Goal: Task Accomplishment & Management: Manage account settings

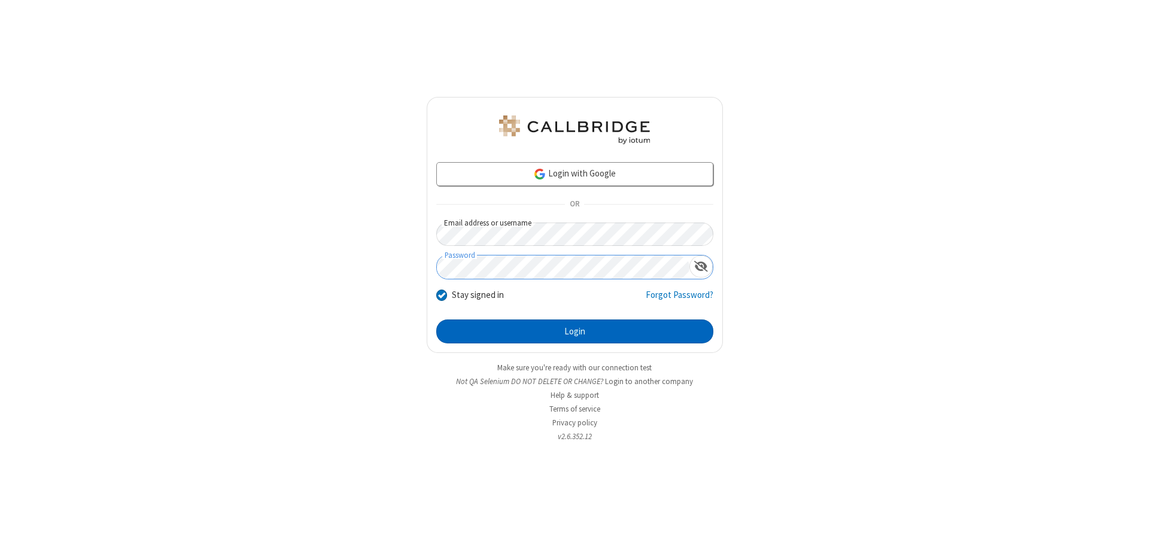
click at [574, 331] on button "Login" at bounding box center [574, 331] width 277 height 24
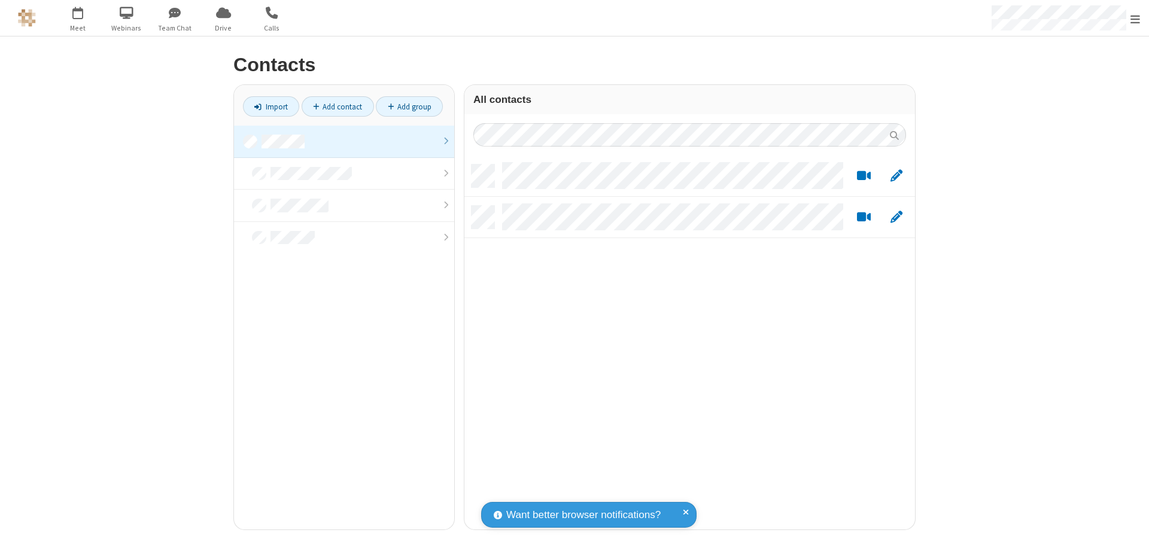
scroll to position [365, 442]
click at [344, 141] on link at bounding box center [344, 142] width 220 height 32
click at [337, 106] on link "Add contact" at bounding box center [338, 106] width 72 height 20
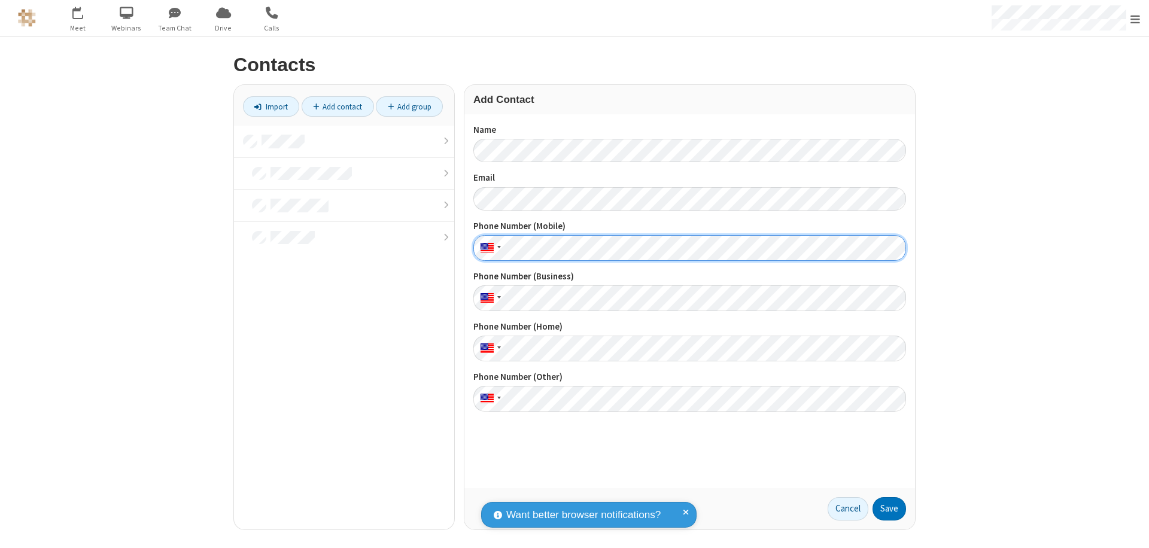
click at [889, 509] on button "Save" at bounding box center [889, 509] width 34 height 24
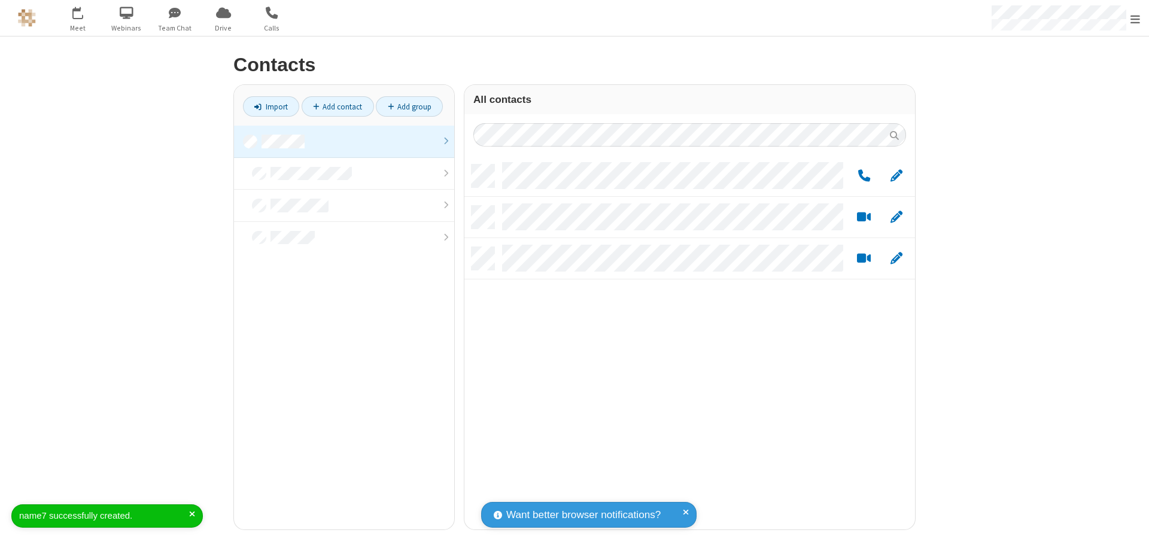
scroll to position [365, 442]
